Goal: Find specific page/section: Find specific page/section

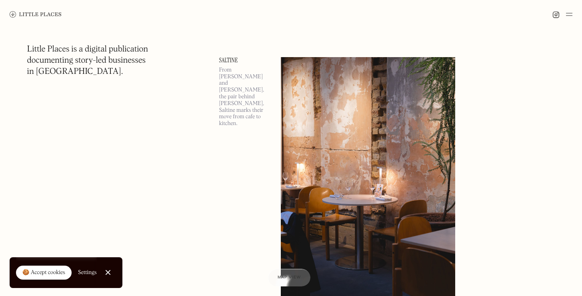
scroll to position [407, 0]
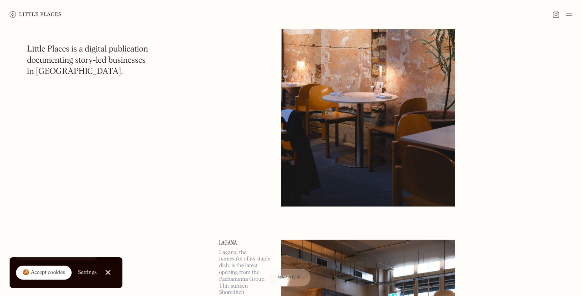
click at [570, 17] on img at bounding box center [569, 15] width 6 height 10
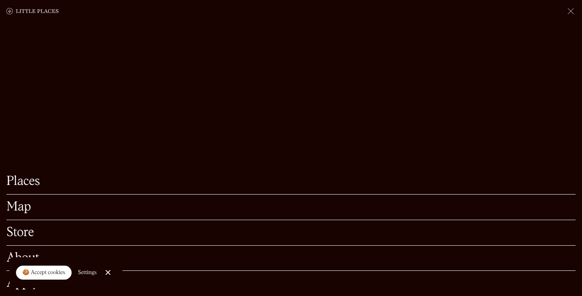
click at [177, 212] on link "Map" at bounding box center [290, 207] width 569 height 12
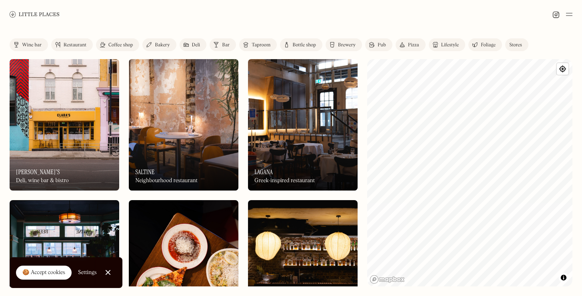
click at [72, 42] on link "Restaurant" at bounding box center [72, 44] width 42 height 13
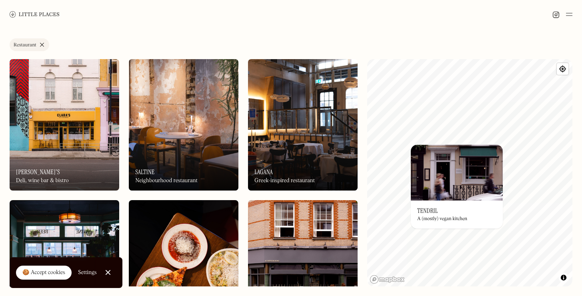
click at [416, 149] on div "© Mapbox © OpenStreetMap Improve this map On Our Radar Tendril A (mostly) vegan…" at bounding box center [469, 173] width 205 height 228
